Goal: Task Accomplishment & Management: Complete application form

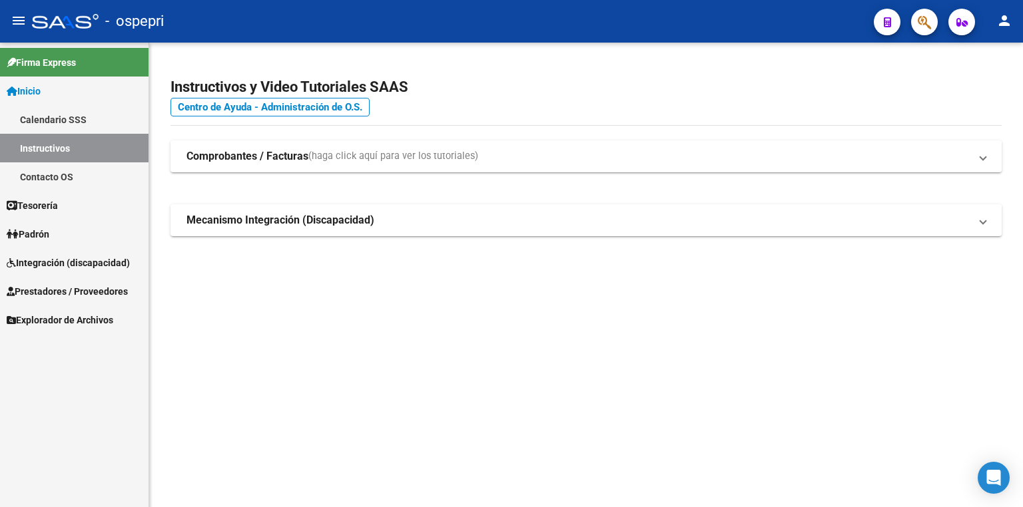
click at [41, 261] on span "Integración (discapacidad)" at bounding box center [68, 263] width 123 height 15
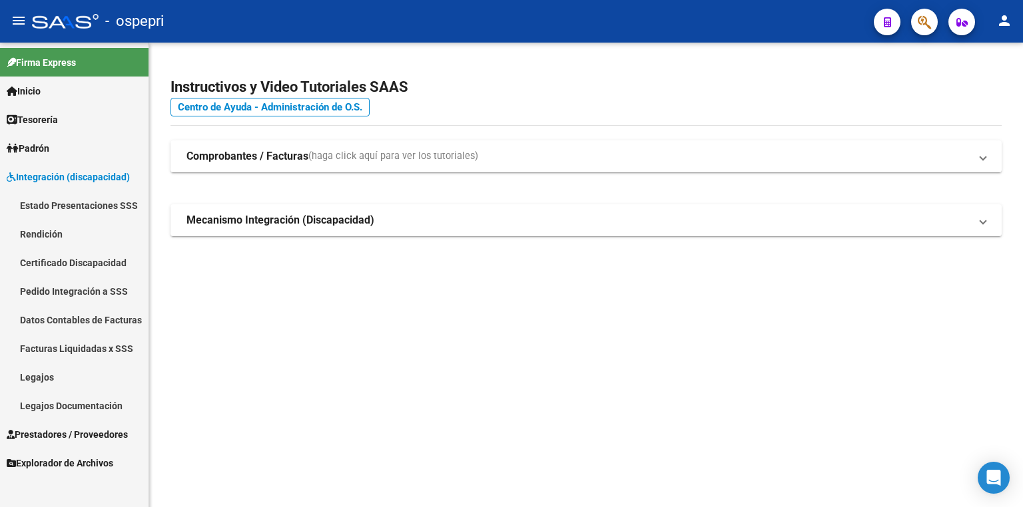
click at [58, 376] on link "Legajos" at bounding box center [74, 377] width 149 height 29
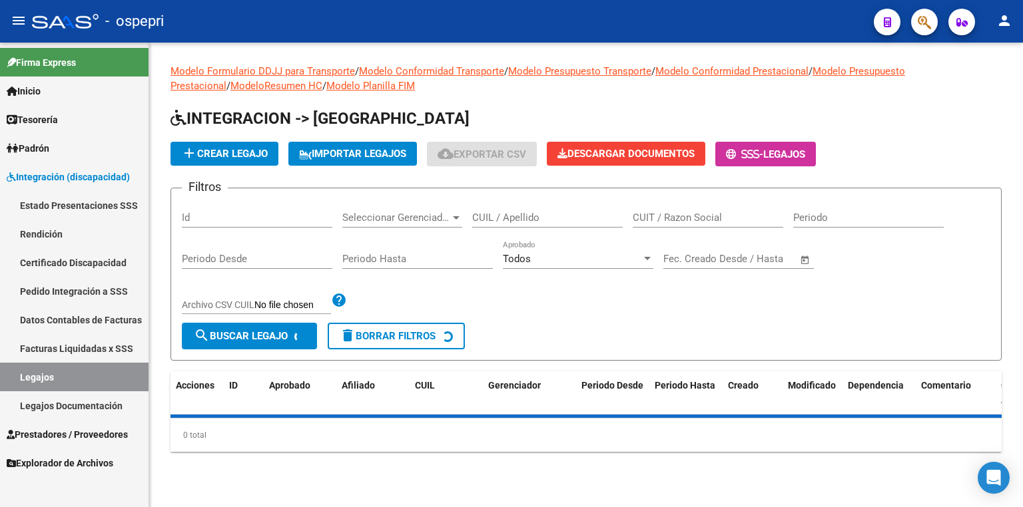
click at [503, 216] on input "CUIL / Apellido" at bounding box center [547, 218] width 151 height 12
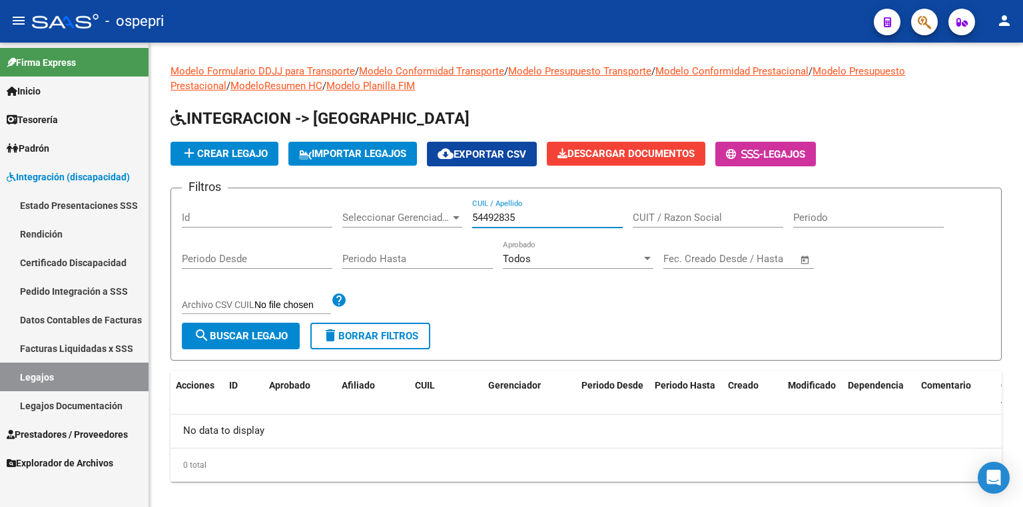
type input "54492835"
drag, startPoint x: 540, startPoint y: 214, endPoint x: 433, endPoint y: 224, distance: 107.7
click at [433, 224] on div "Filtros Id Seleccionar Gerenciador Seleccionar Gerenciador 54492835 CUIL / Apel…" at bounding box center [586, 261] width 808 height 124
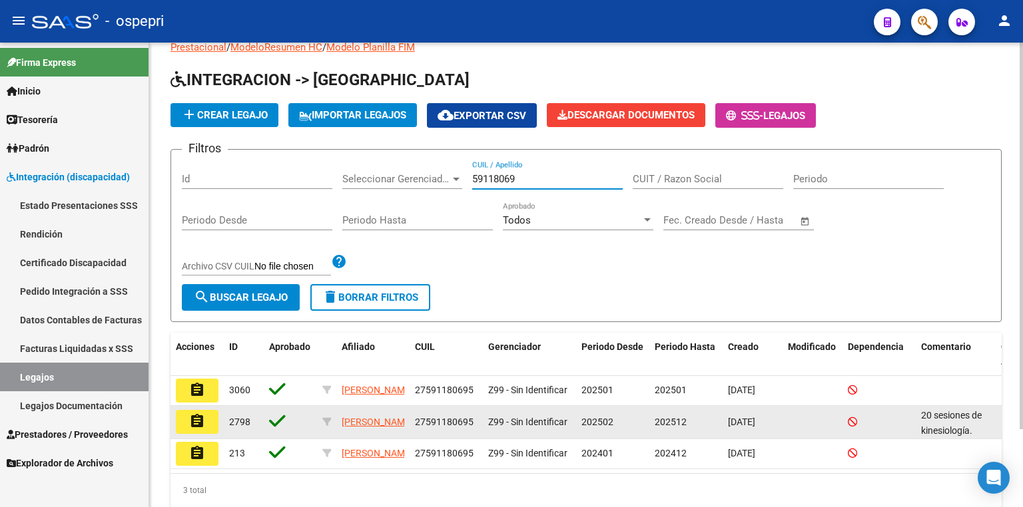
scroll to position [93, 0]
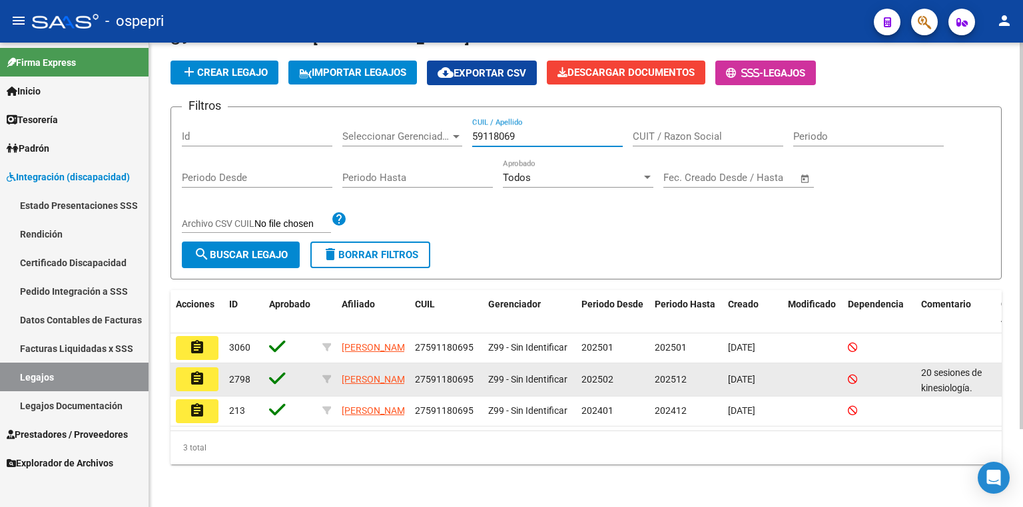
type input "59118069"
click at [196, 371] on mat-icon "assignment" at bounding box center [197, 379] width 16 height 16
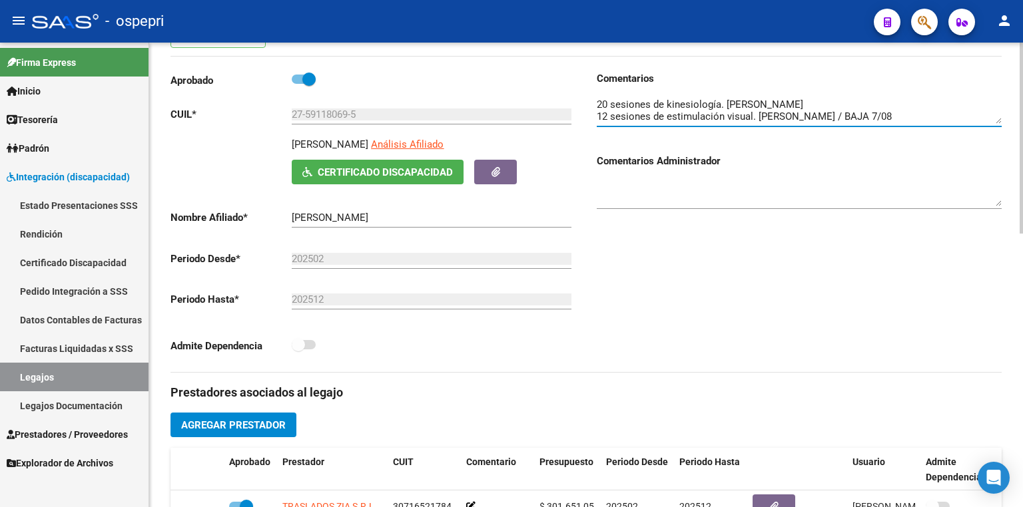
click at [826, 102] on textarea at bounding box center [799, 110] width 405 height 27
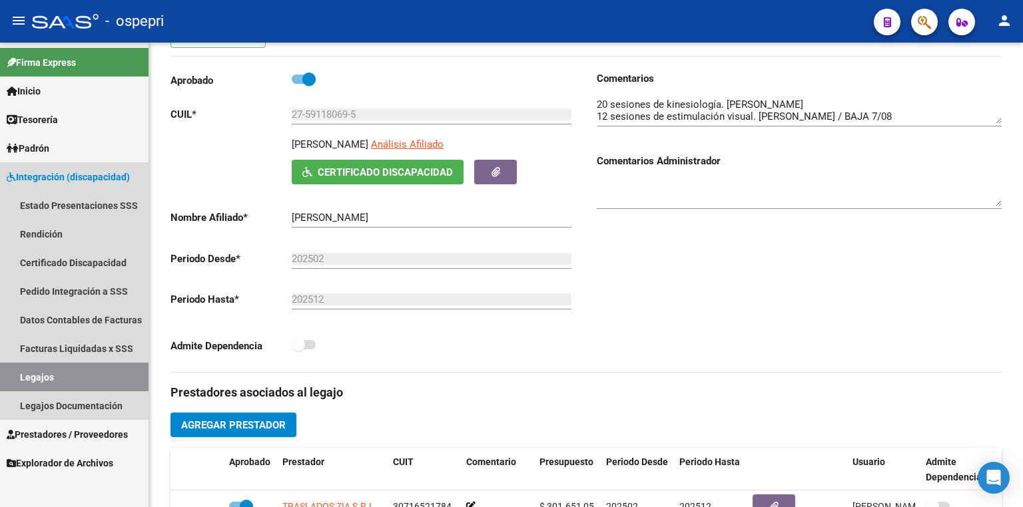
click at [70, 376] on link "Legajos" at bounding box center [74, 377] width 149 height 29
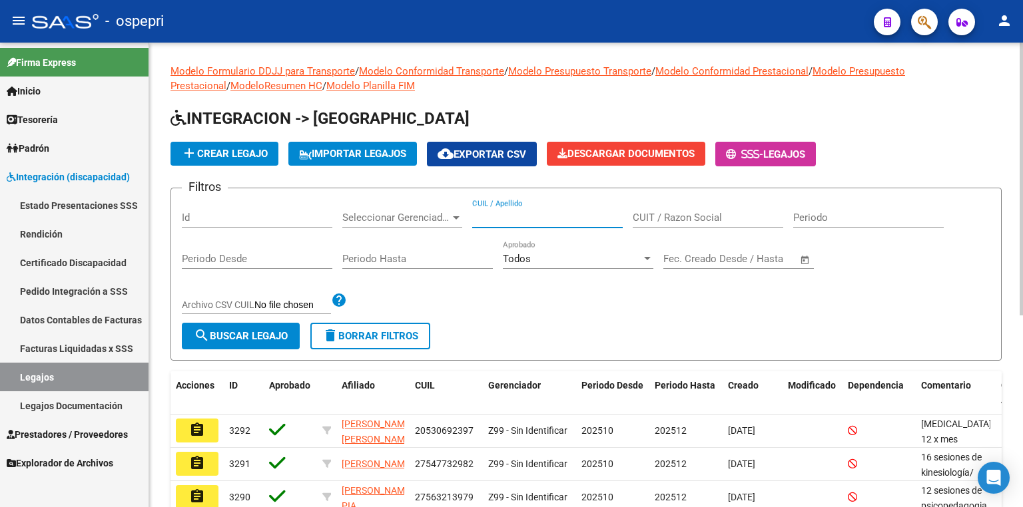
click at [565, 218] on input "CUIL / Apellido" at bounding box center [547, 218] width 151 height 12
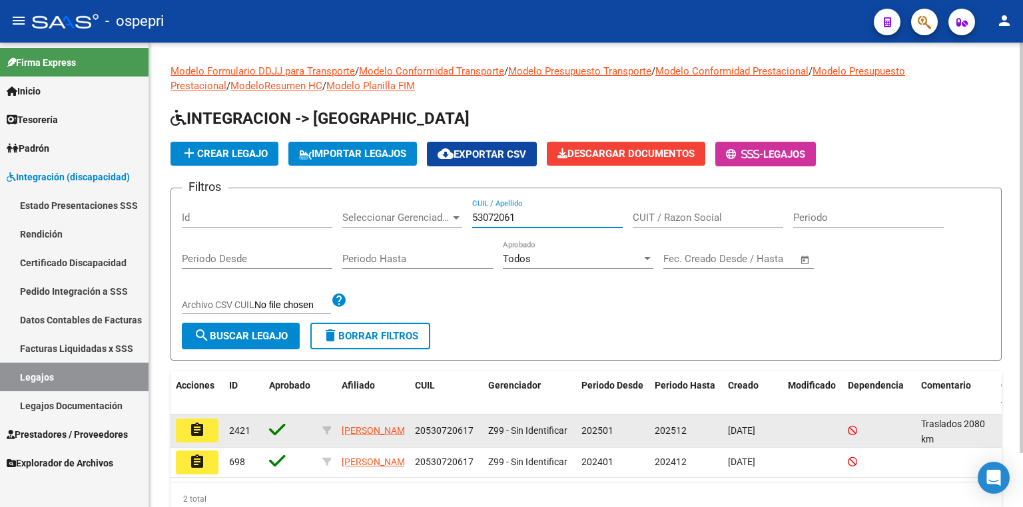
type input "53072061"
click at [198, 424] on mat-icon "assignment" at bounding box center [197, 430] width 16 height 16
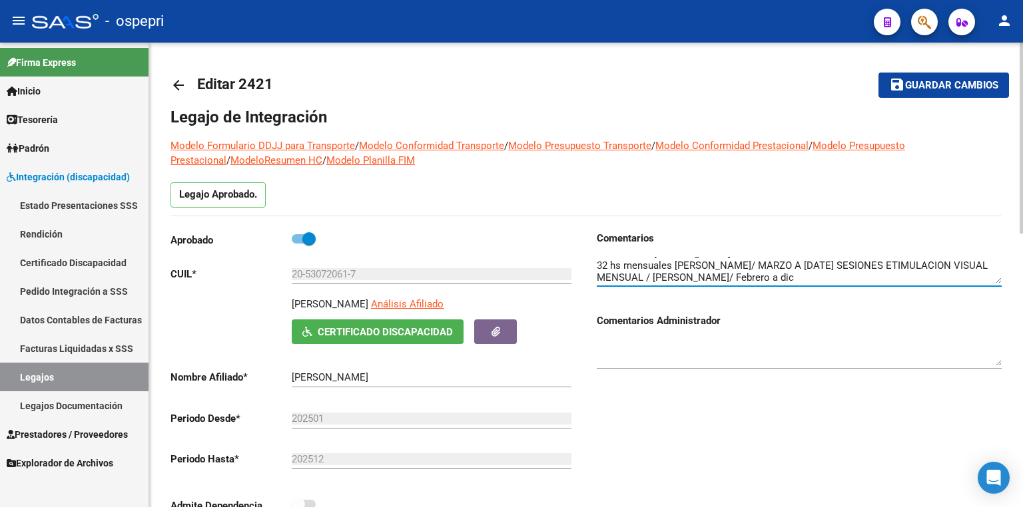
scroll to position [35, 0]
click at [961, 280] on textarea at bounding box center [799, 270] width 405 height 27
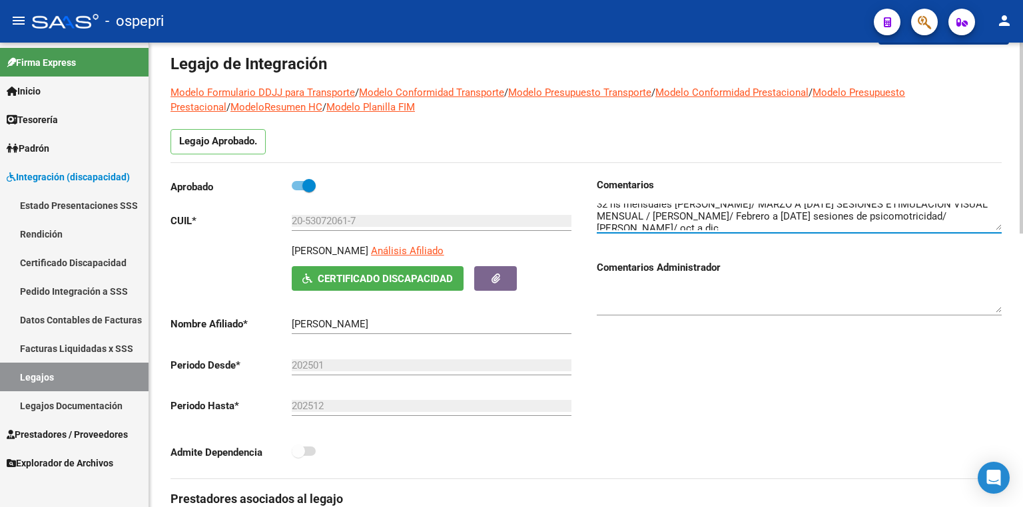
scroll to position [48, 0]
click at [773, 221] on textarea at bounding box center [799, 217] width 405 height 27
type textarea "Traslados 2080 km (enero/[DATE]) Ferpa Cutral-co 8 SESIONES DE PSICOLOGIA [PERS…"
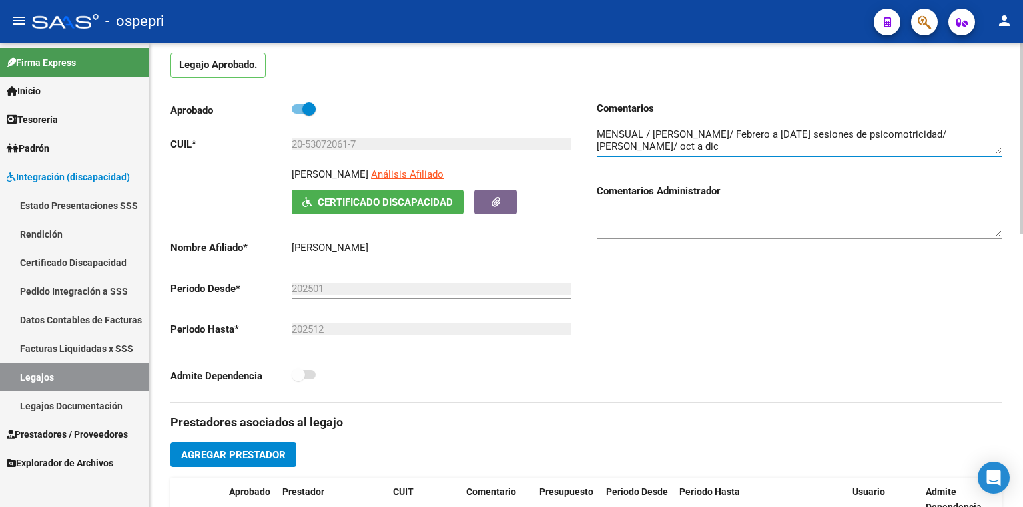
scroll to position [213, 0]
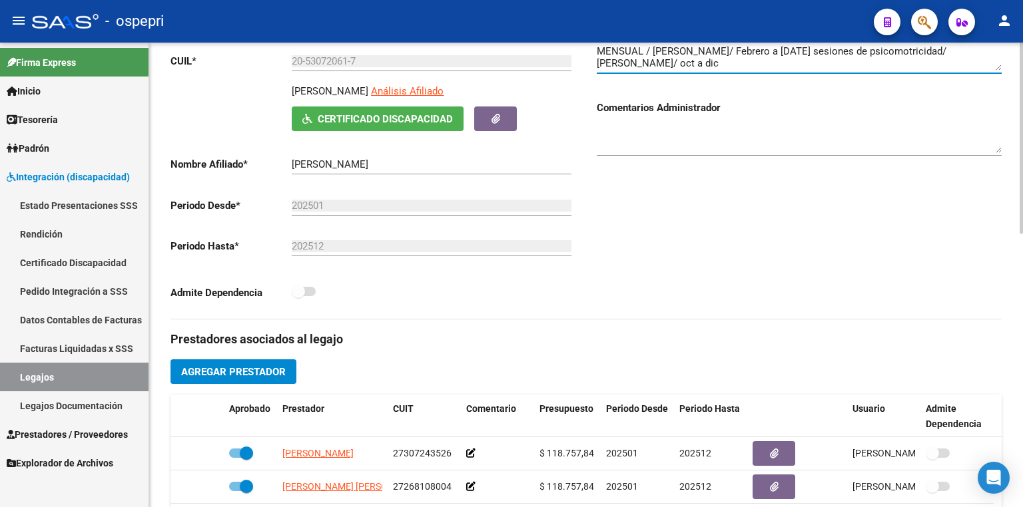
click at [259, 381] on button "Agregar Prestador" at bounding box center [233, 372] width 126 height 25
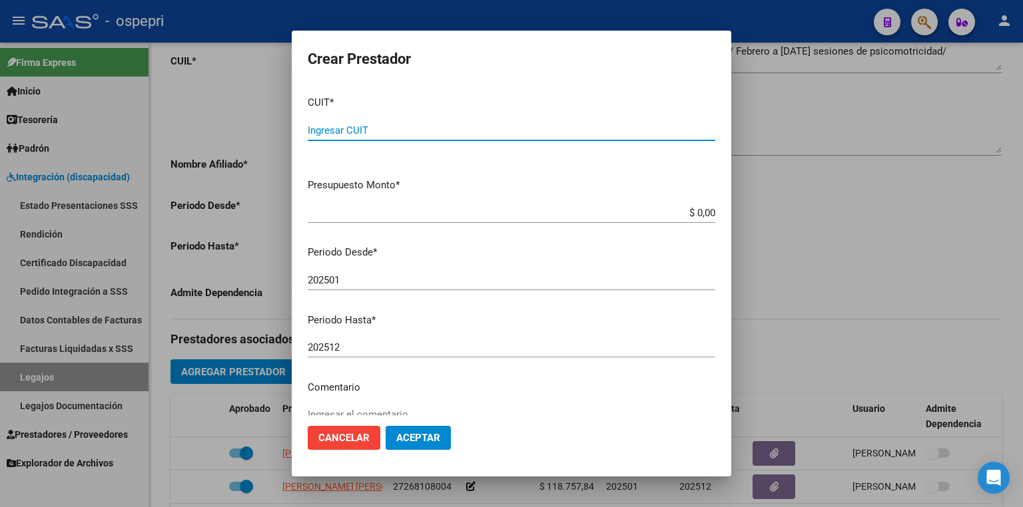
paste input "27-32500161-0"
type input "27-32500161-0"
click at [366, 280] on input "202501" at bounding box center [512, 280] width 408 height 12
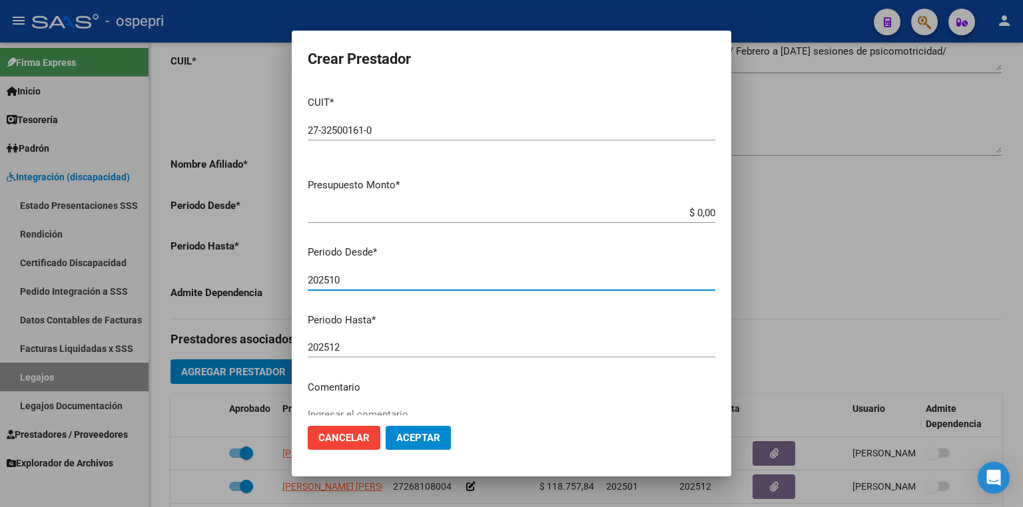
type input "202510"
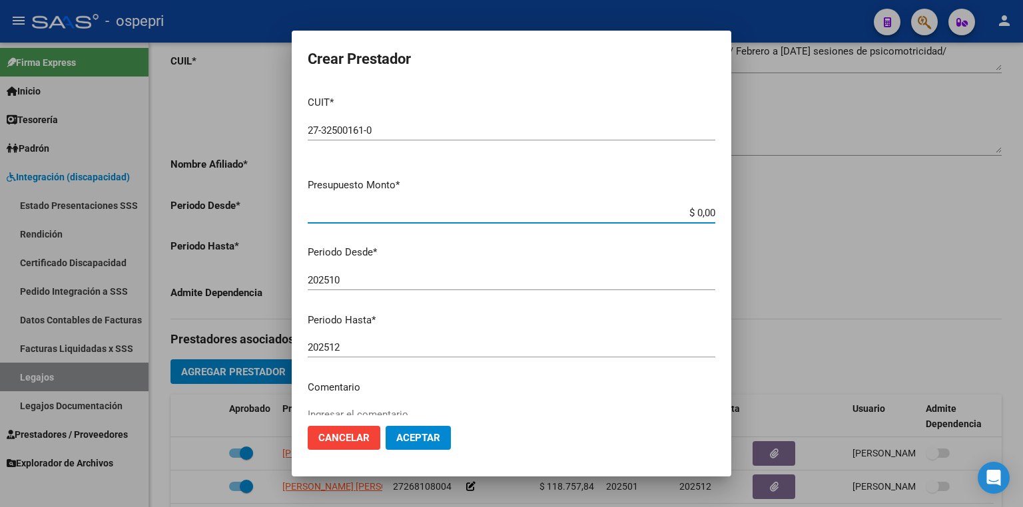
drag, startPoint x: 673, startPoint y: 213, endPoint x: 775, endPoint y: 206, distance: 102.2
click at [775, 206] on div "Crear Prestador CUIT * 27-32500161-0 Ingresar CUIT ARCA Padrón Presupuesto Mont…" at bounding box center [511, 253] width 1023 height 507
type input "$ 14.844,73"
click at [409, 438] on span "Aceptar" at bounding box center [418, 438] width 44 height 12
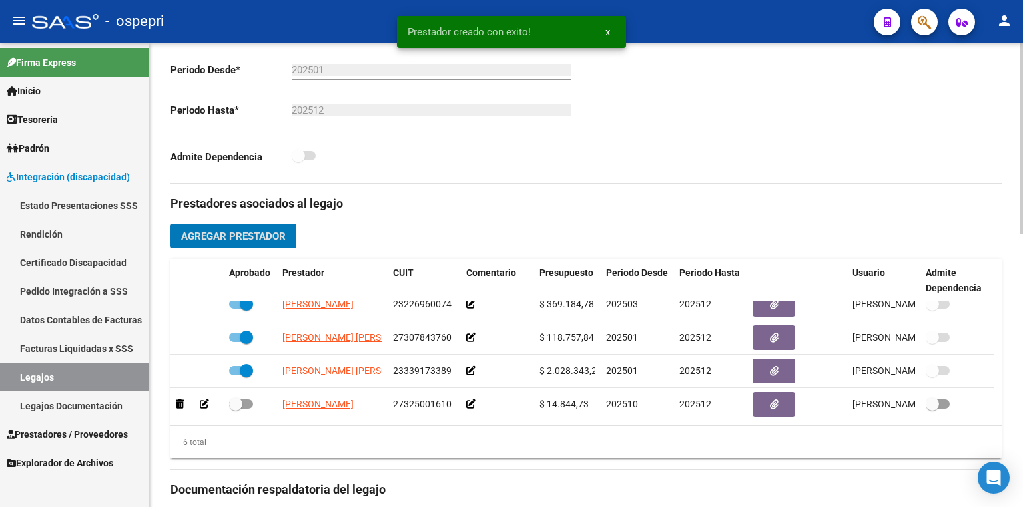
scroll to position [373, 0]
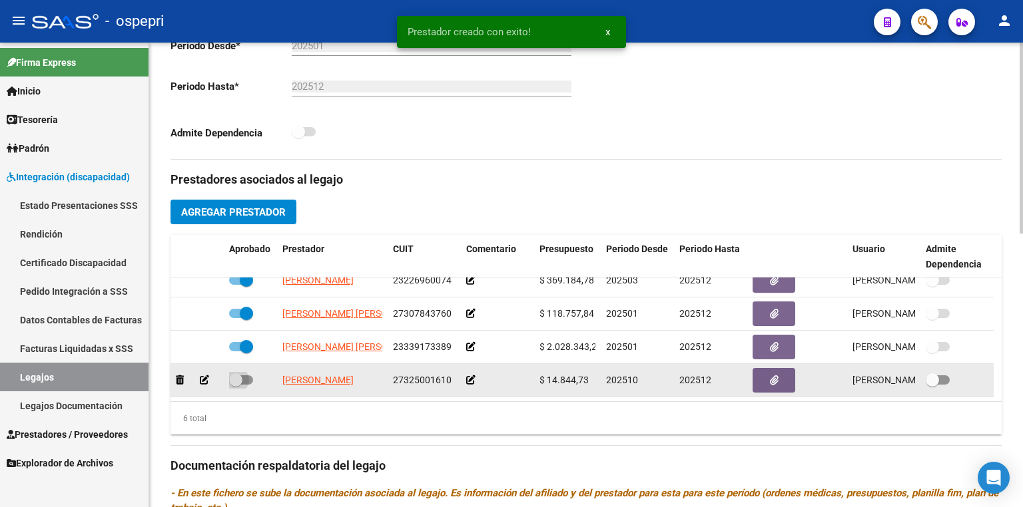
click at [251, 377] on span at bounding box center [241, 380] width 24 height 9
click at [236, 385] on input "checkbox" at bounding box center [235, 385] width 1 height 1
checkbox input "true"
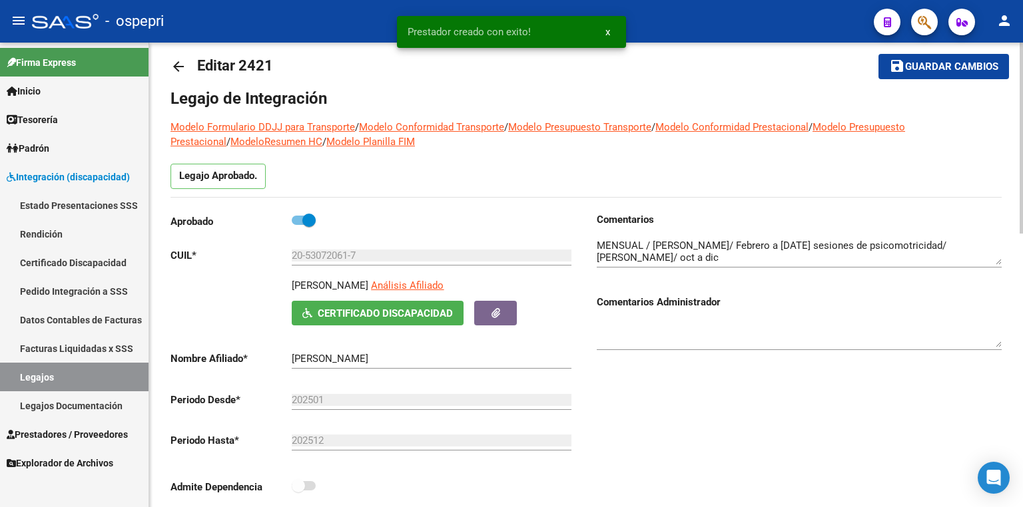
scroll to position [0, 0]
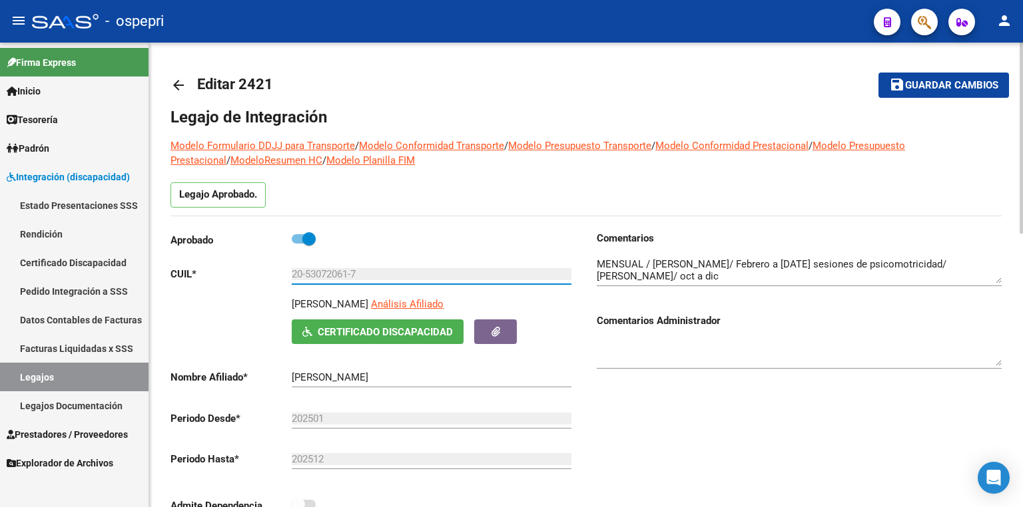
drag, startPoint x: 357, startPoint y: 272, endPoint x: 203, endPoint y: 272, distance: 153.8
click at [203, 272] on app-form-text-field "CUIL * 20-53072061-7 Ingresar CUIL" at bounding box center [370, 274] width 401 height 12
drag, startPoint x: 621, startPoint y: 56, endPoint x: 627, endPoint y: 67, distance: 12.2
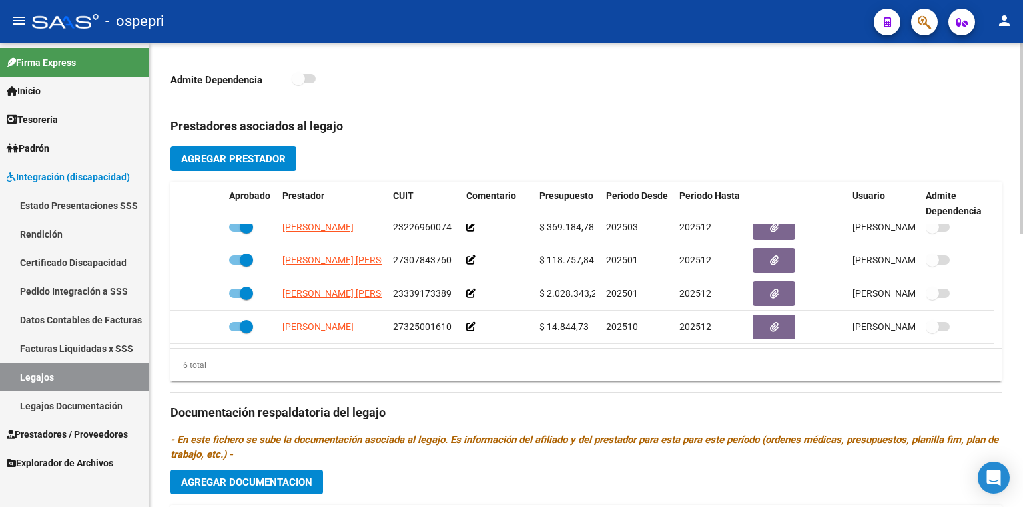
scroll to position [665, 0]
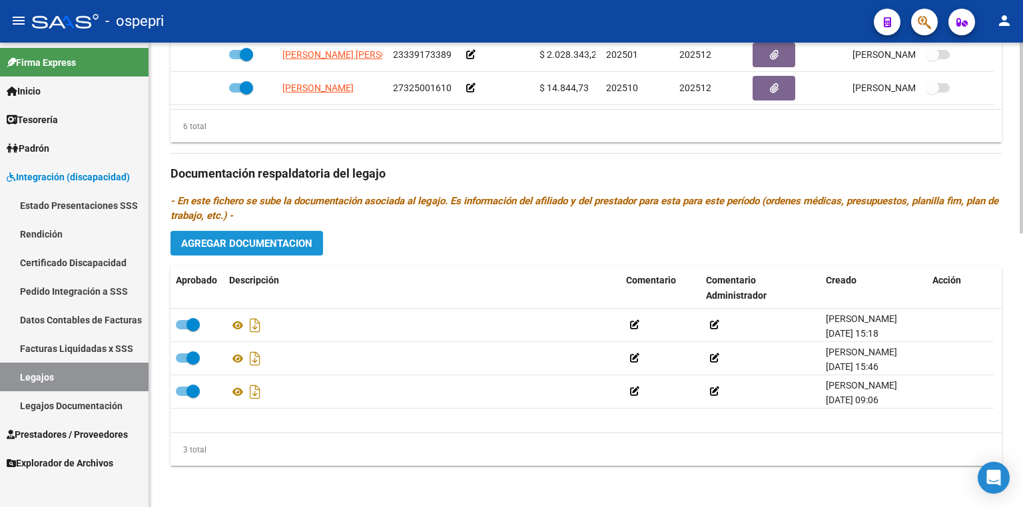
click at [297, 250] on button "Agregar Documentacion" at bounding box center [246, 243] width 152 height 25
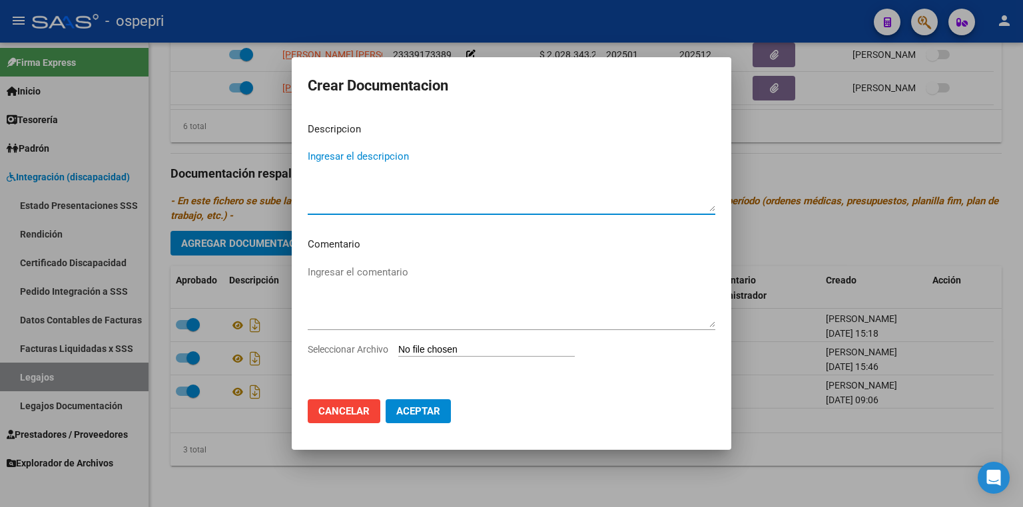
click at [440, 349] on input "Seleccionar Archivo" at bounding box center [486, 350] width 176 height 13
type input "C:\fakepath\20530720617.pdf"
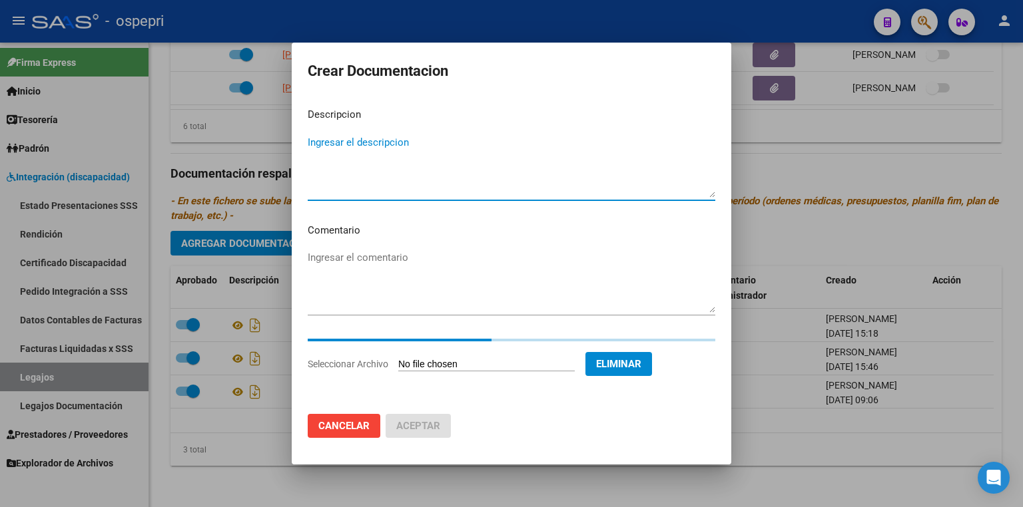
click at [346, 144] on textarea "Ingresar el descripcion" at bounding box center [512, 166] width 408 height 63
type textarea "psicomotricidad"
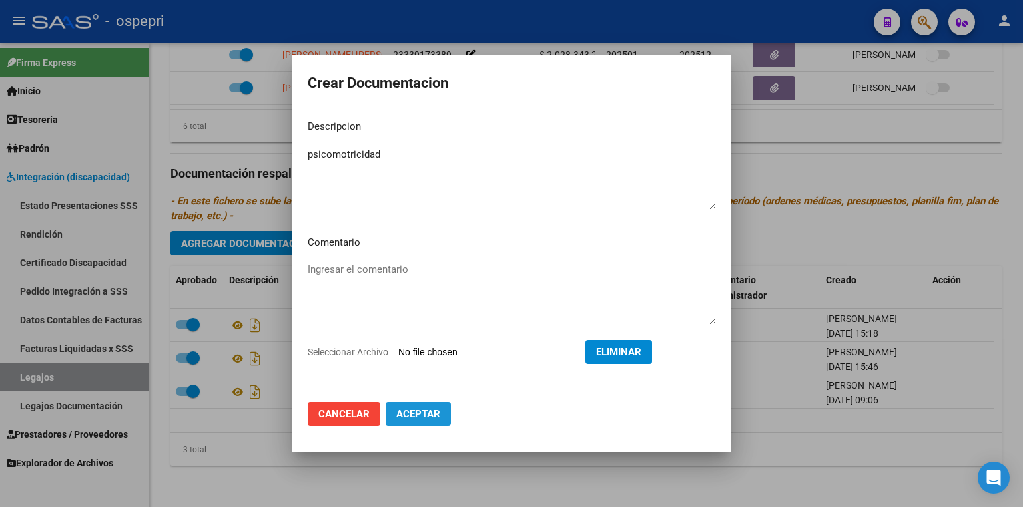
click at [431, 410] on span "Aceptar" at bounding box center [418, 414] width 44 height 12
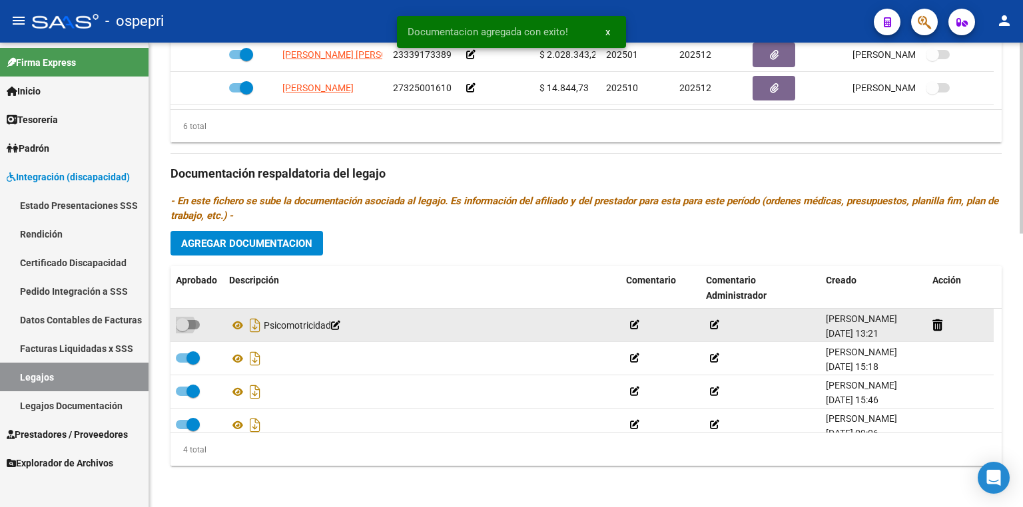
click at [198, 320] on label at bounding box center [188, 325] width 24 height 16
click at [182, 330] on input "checkbox" at bounding box center [182, 330] width 1 height 1
checkbox input "true"
